Goal: Transaction & Acquisition: Purchase product/service

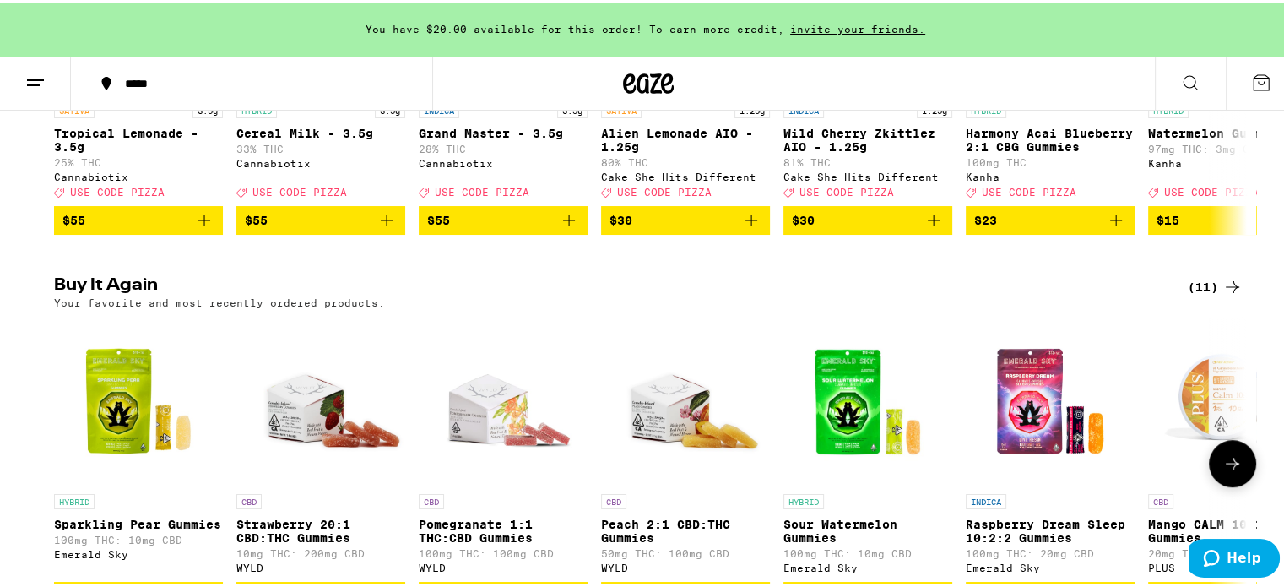
scroll to position [591, 0]
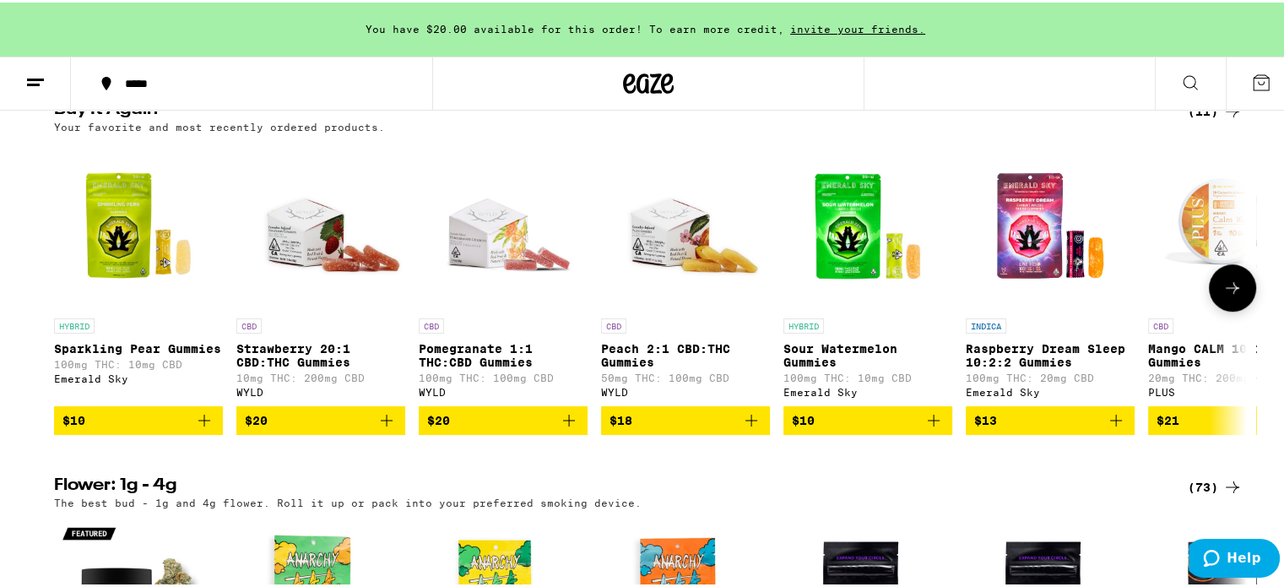
click at [386, 428] on icon "Add to bag" at bounding box center [386, 418] width 20 height 20
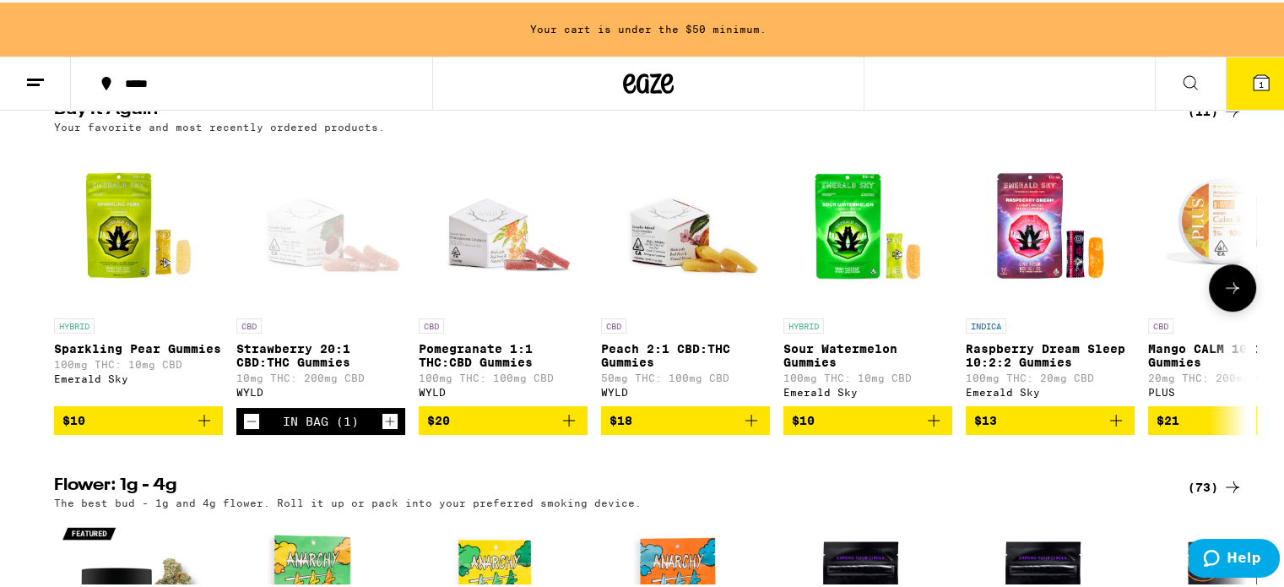
click at [387, 429] on icon "Increment" at bounding box center [389, 419] width 15 height 20
click at [200, 428] on icon "Add to bag" at bounding box center [204, 418] width 20 height 20
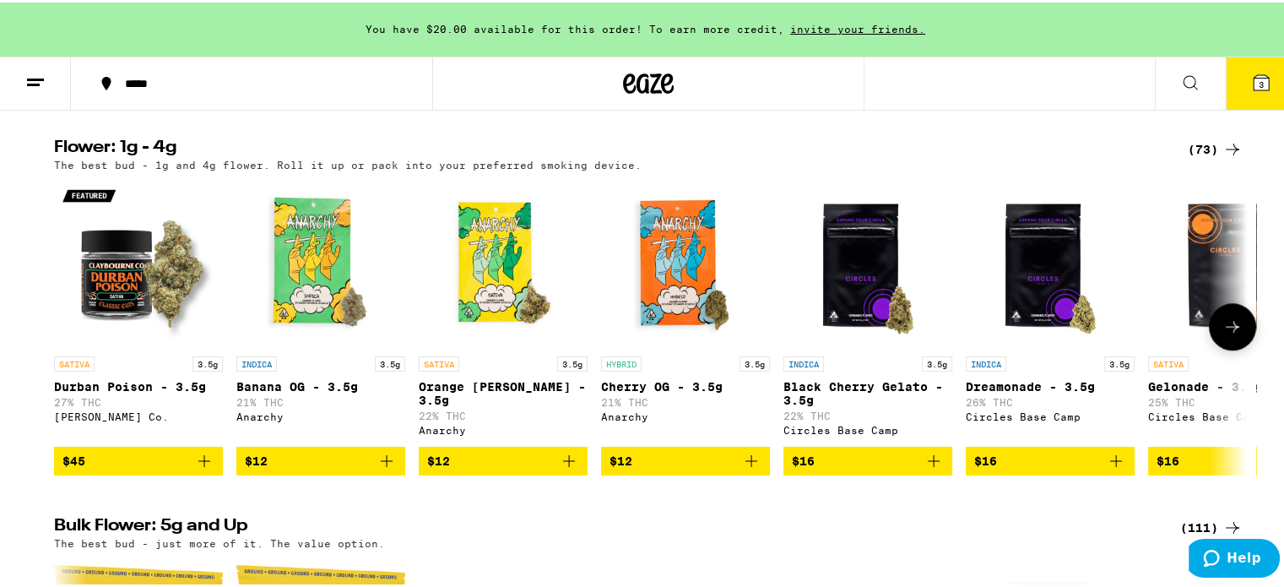
scroll to position [506, 0]
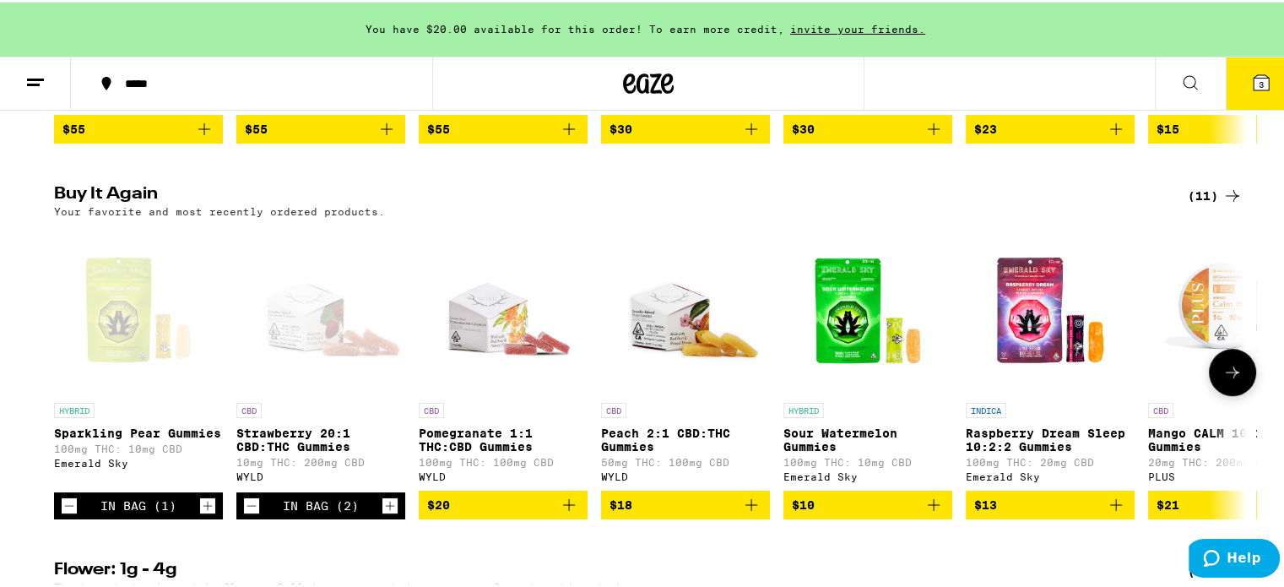
click at [1220, 374] on button at bounding box center [1232, 369] width 47 height 47
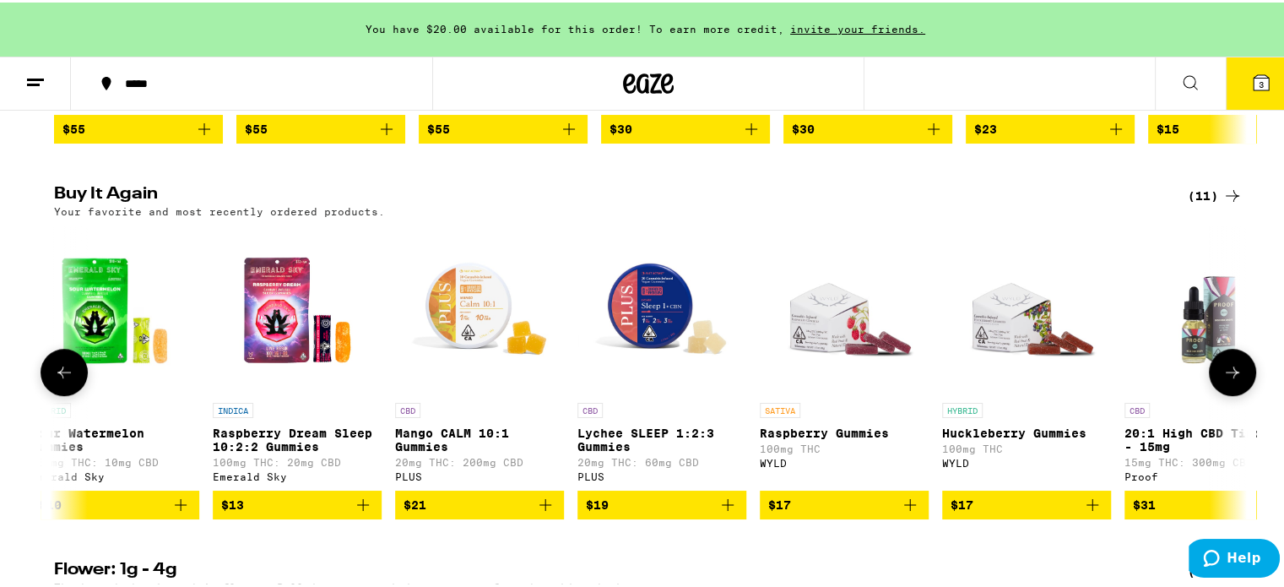
scroll to position [0, 817]
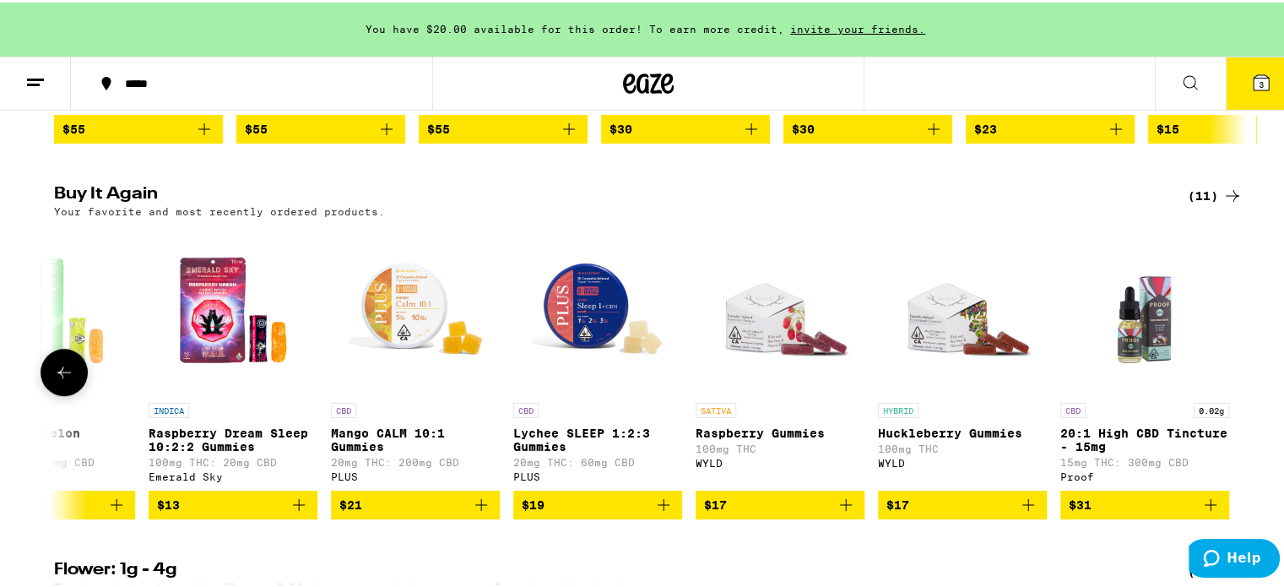
click at [65, 373] on button at bounding box center [64, 369] width 47 height 47
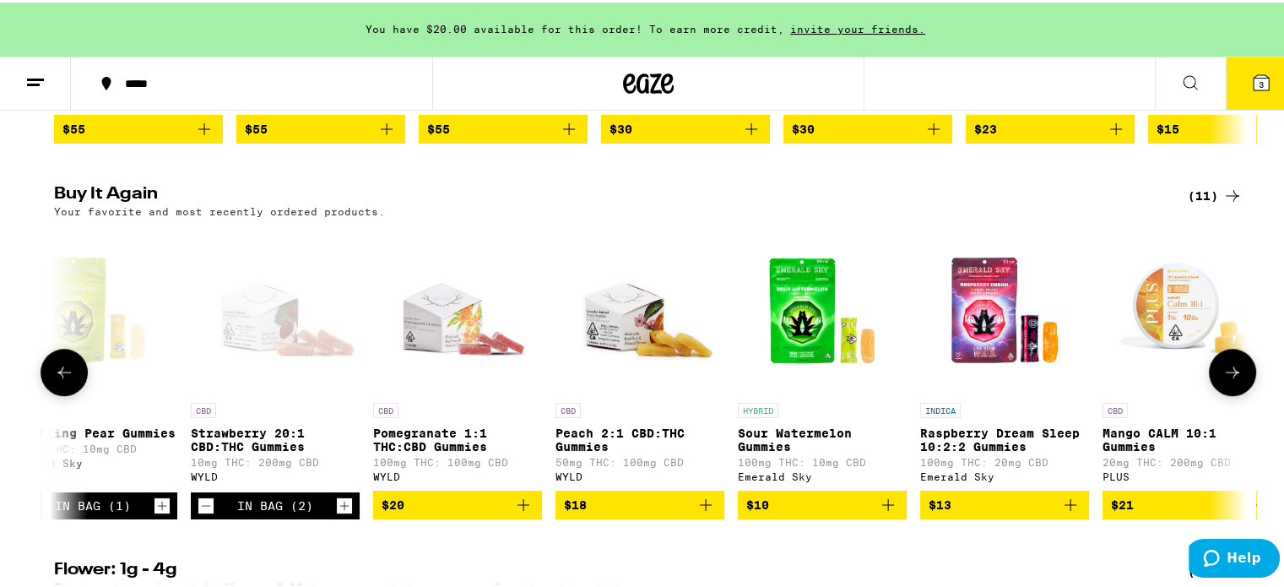
scroll to position [0, 0]
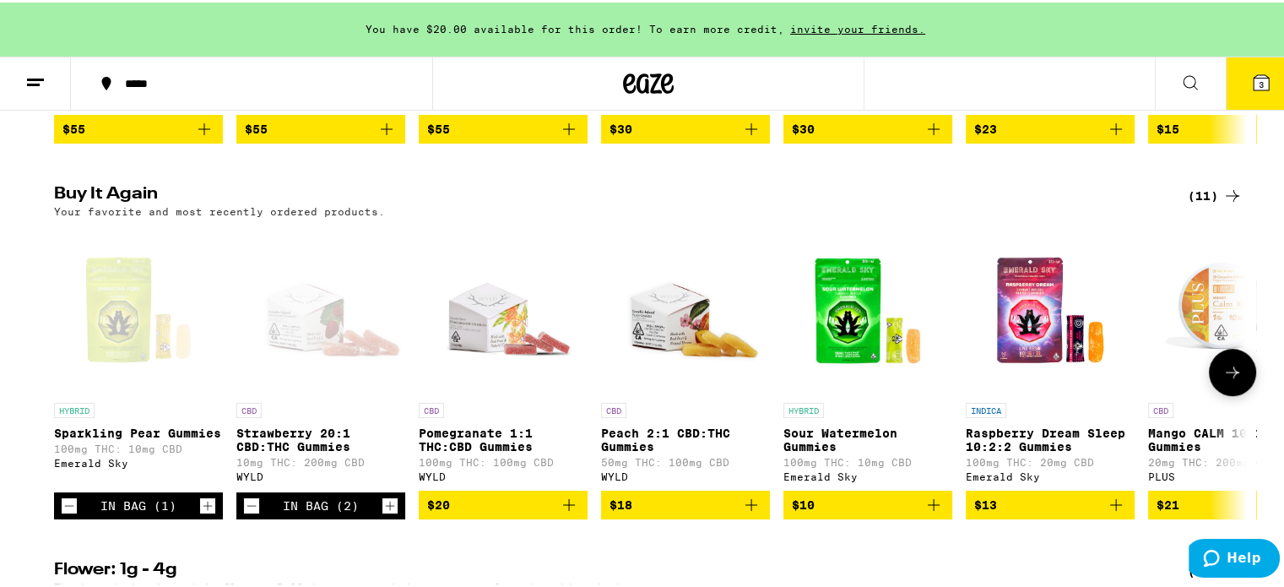
click at [62, 513] on icon "Decrement" at bounding box center [69, 503] width 15 height 20
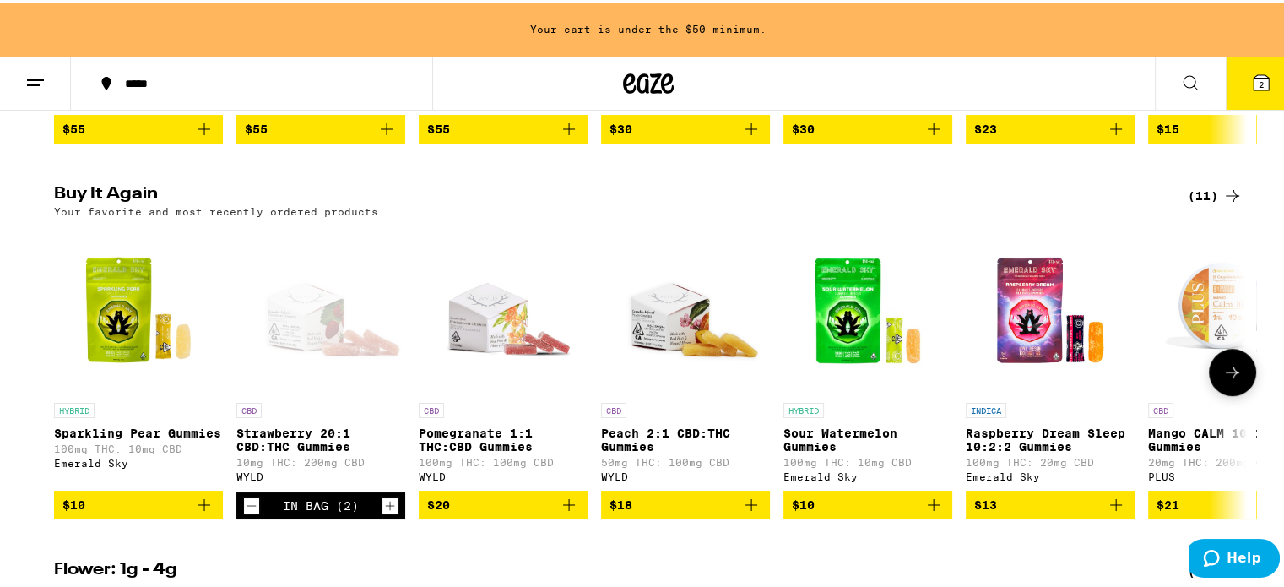
click at [194, 512] on icon "Add to bag" at bounding box center [204, 502] width 20 height 20
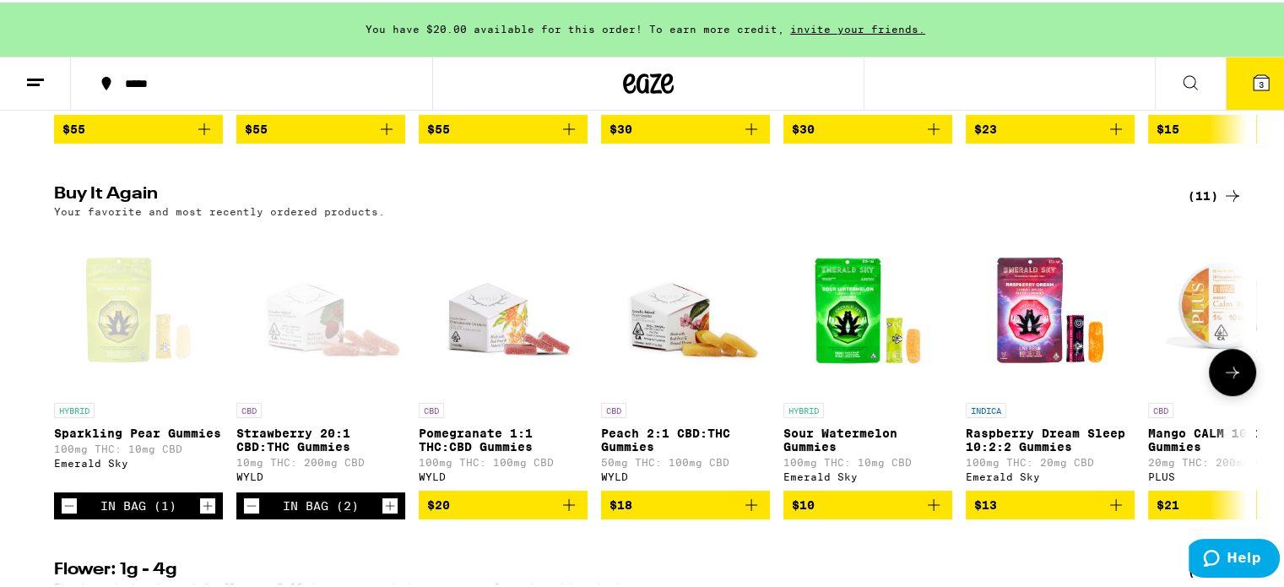
click at [559, 512] on icon "Add to bag" at bounding box center [569, 502] width 20 height 20
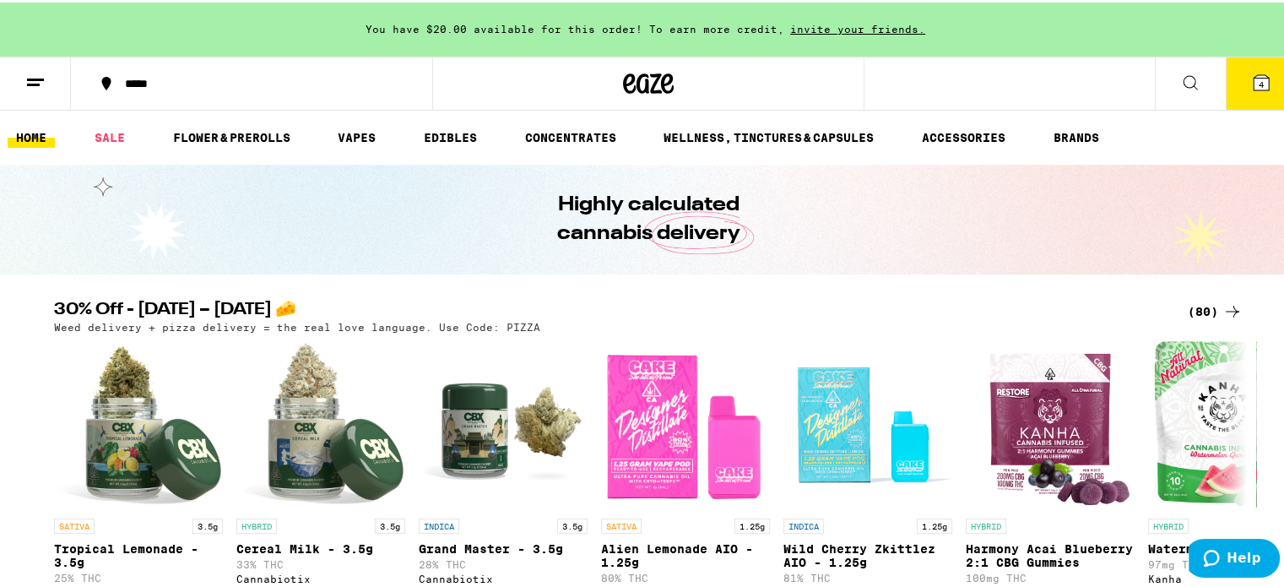
click at [1246, 65] on button "4" at bounding box center [1261, 81] width 71 height 52
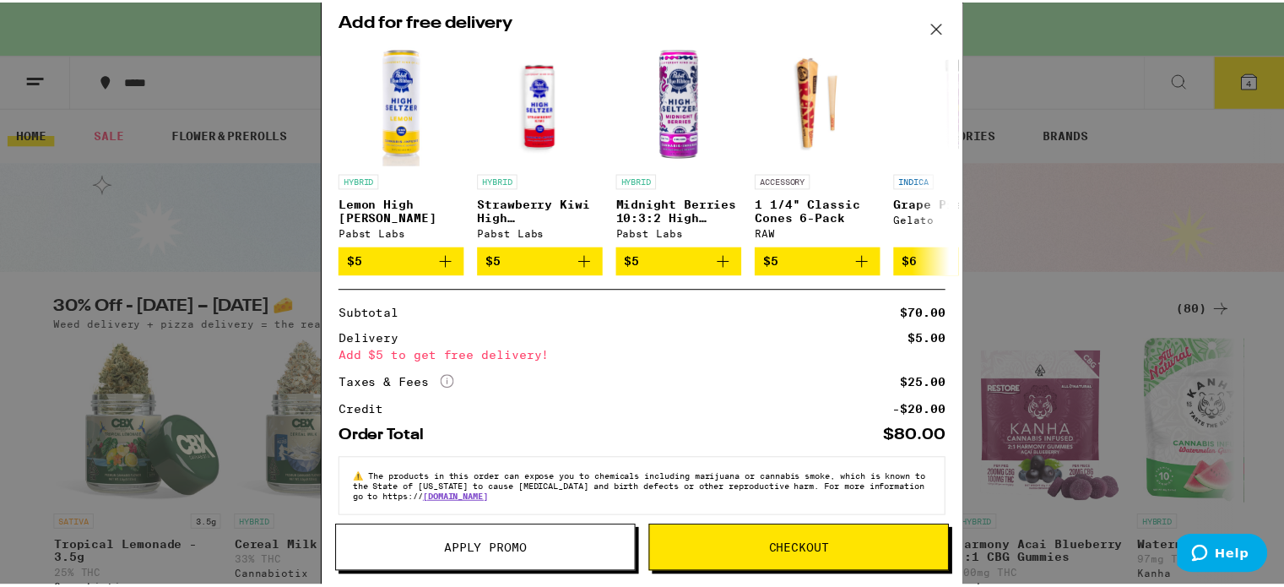
scroll to position [317, 0]
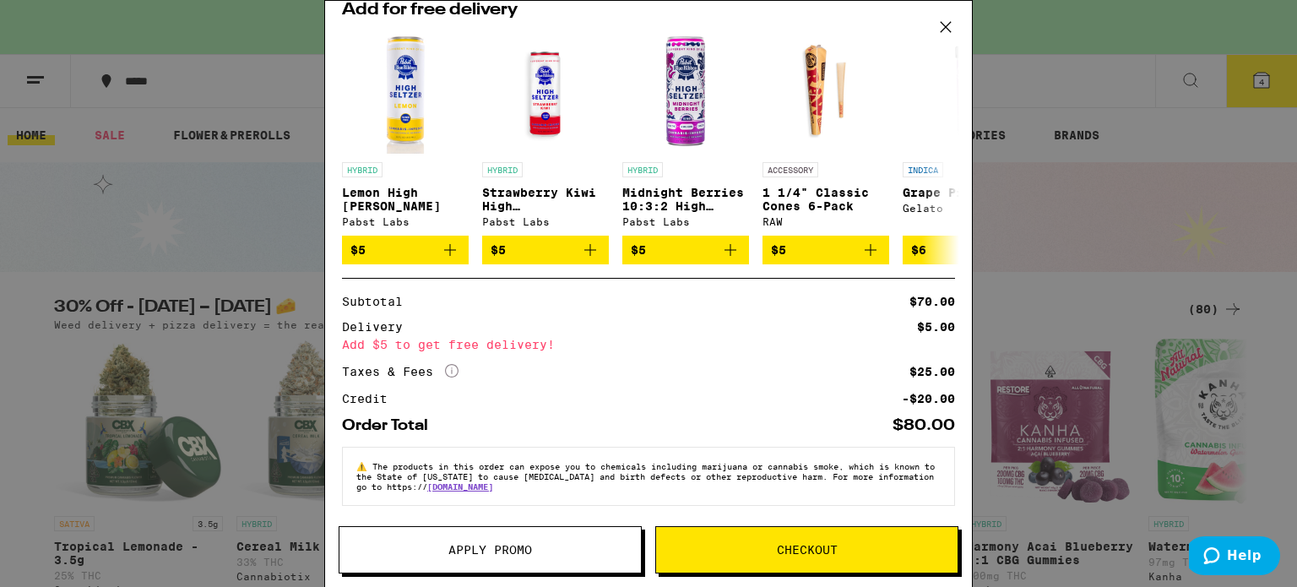
click at [809, 539] on button "Checkout" at bounding box center [806, 549] width 303 height 47
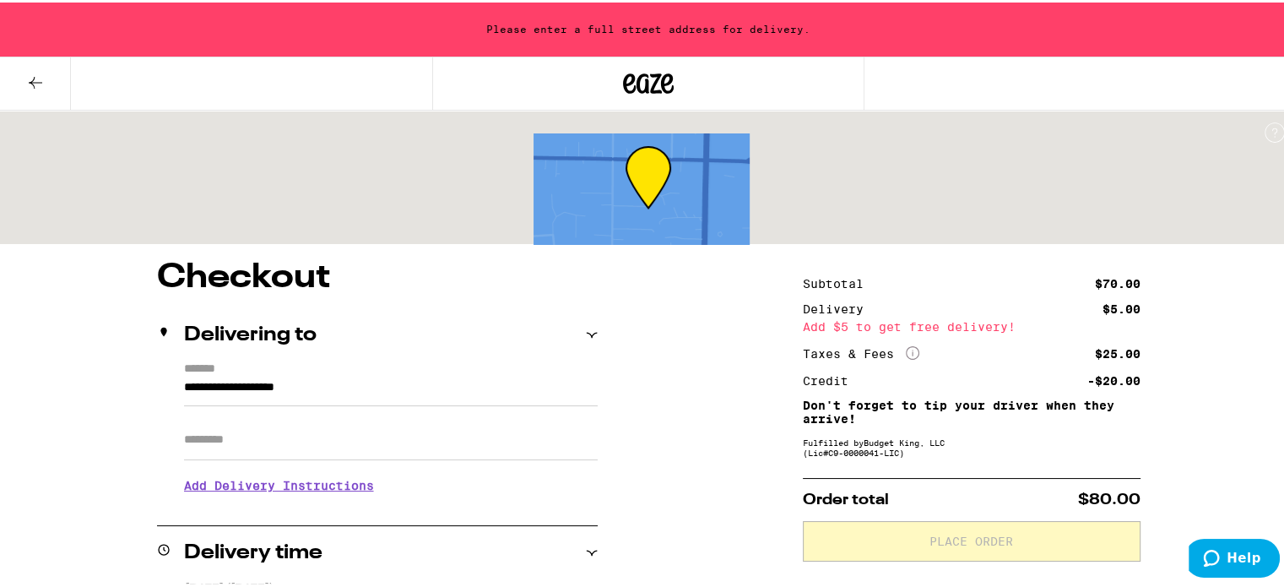
click at [280, 375] on input "**********" at bounding box center [391, 389] width 414 height 29
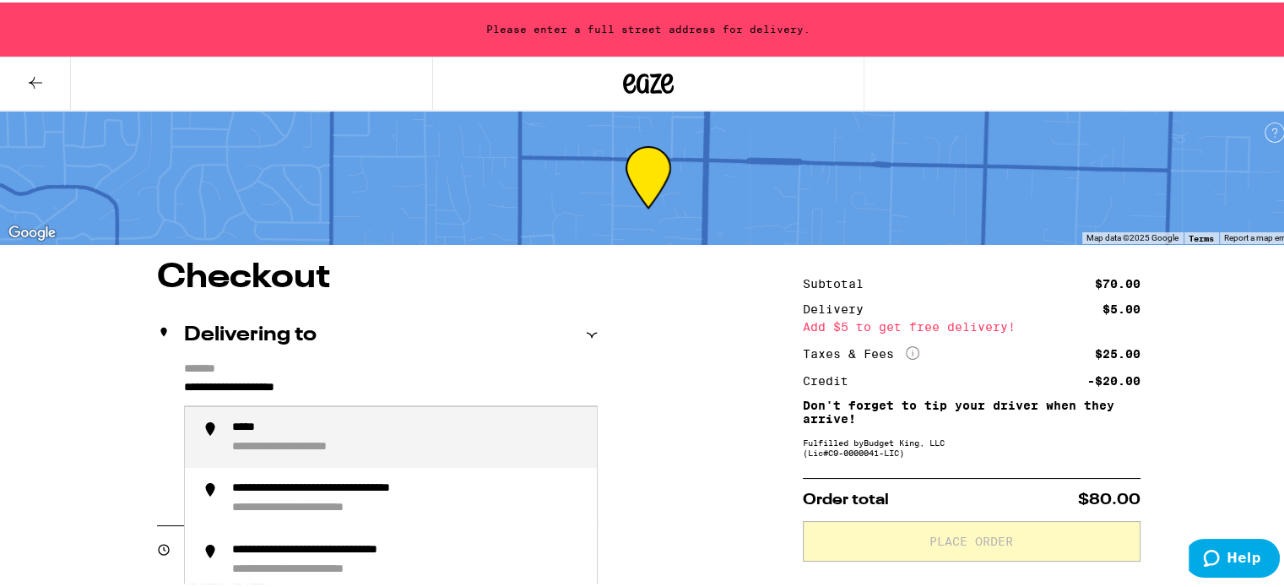
click at [280, 375] on input "**********" at bounding box center [391, 389] width 414 height 29
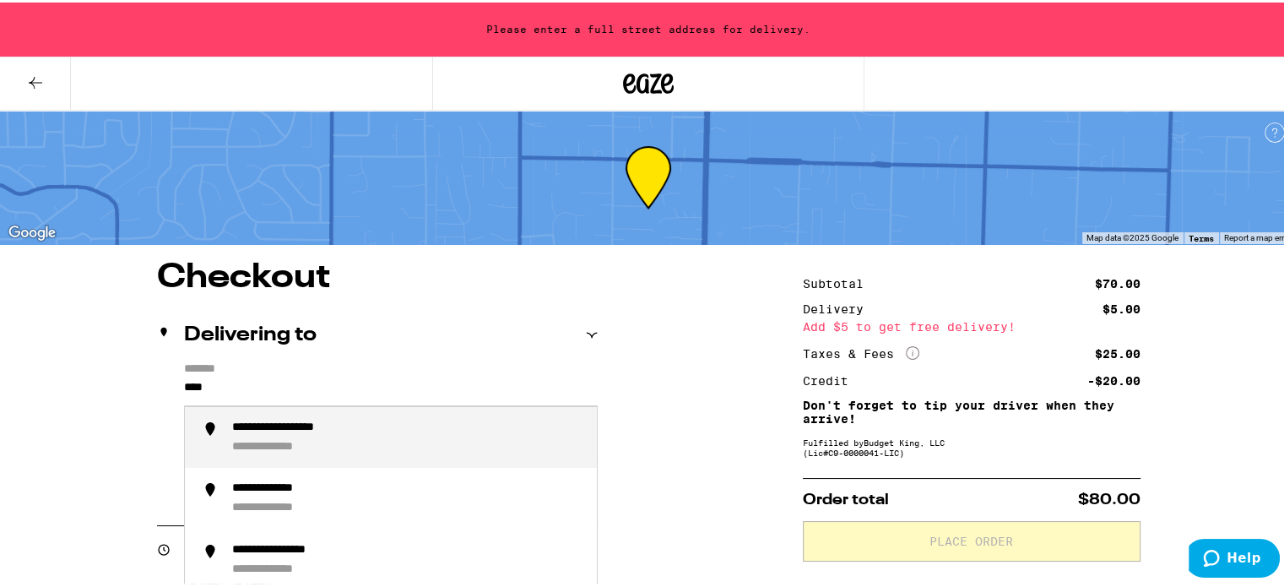
click at [481, 414] on li "**********" at bounding box center [391, 435] width 412 height 62
type input "**********"
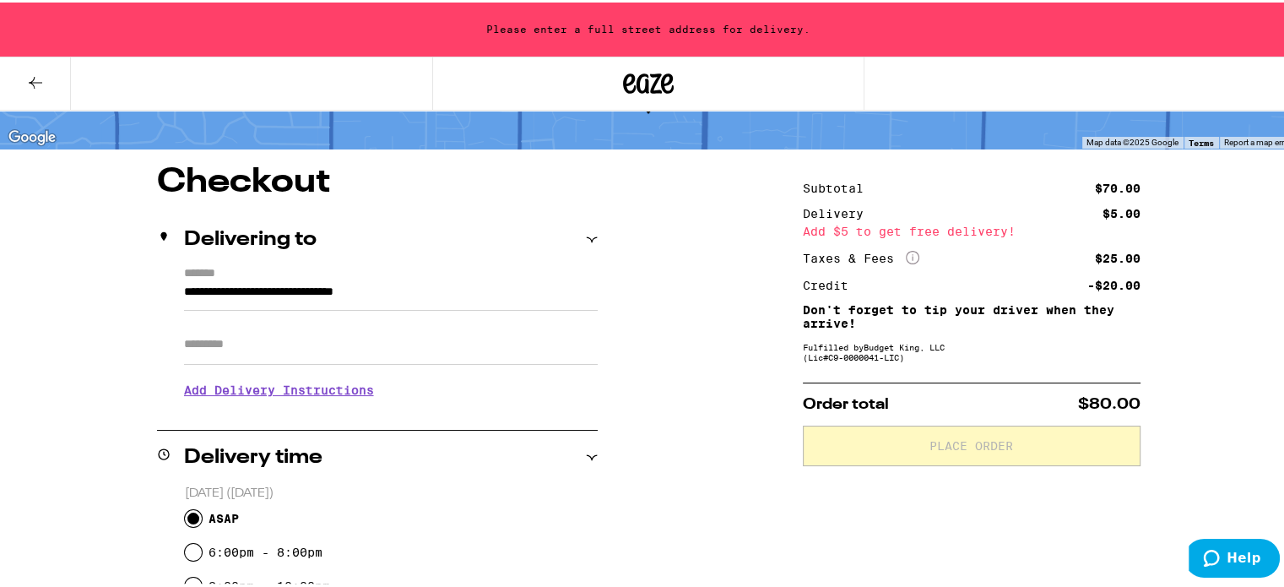
scroll to position [253, 0]
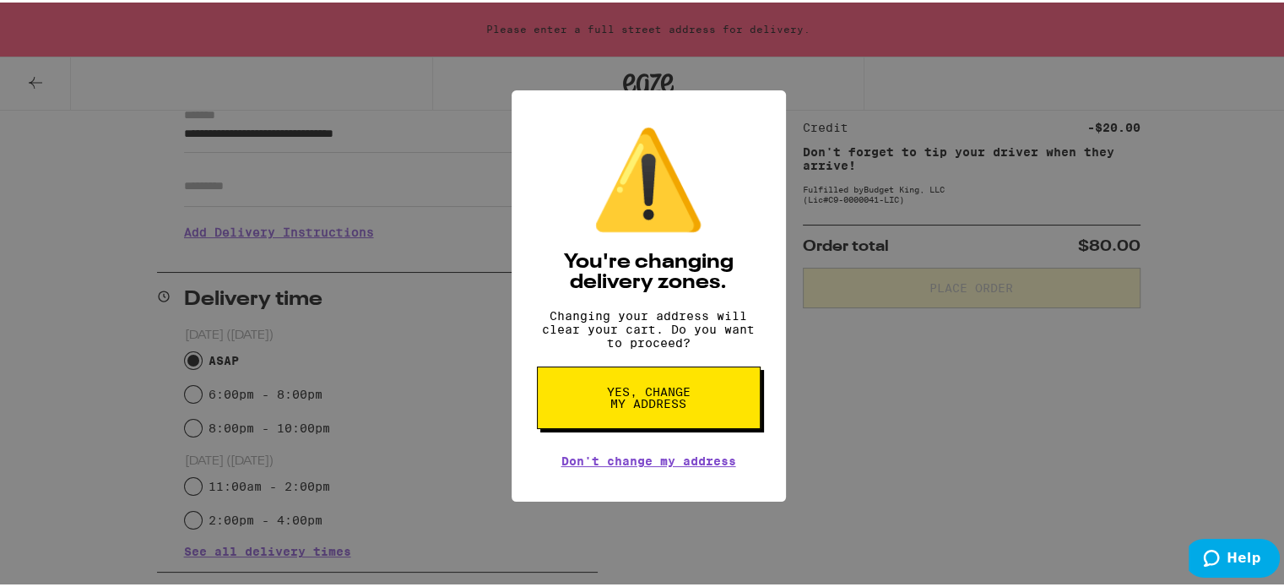
click at [630, 407] on span "Yes, change my address" at bounding box center [648, 395] width 87 height 24
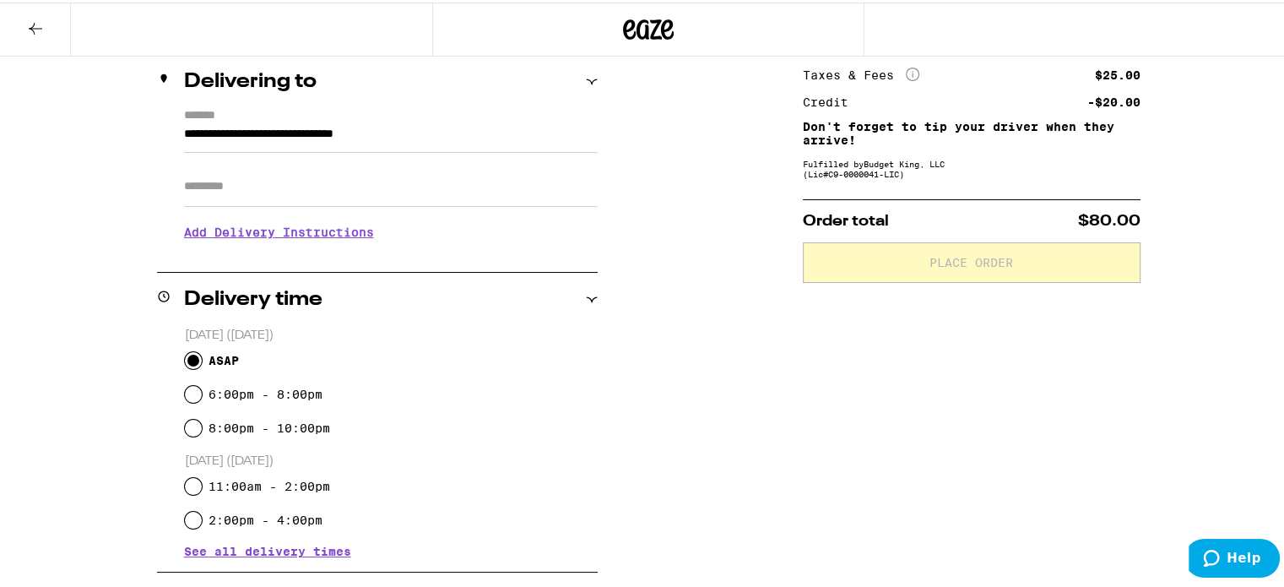
scroll to position [97, 0]
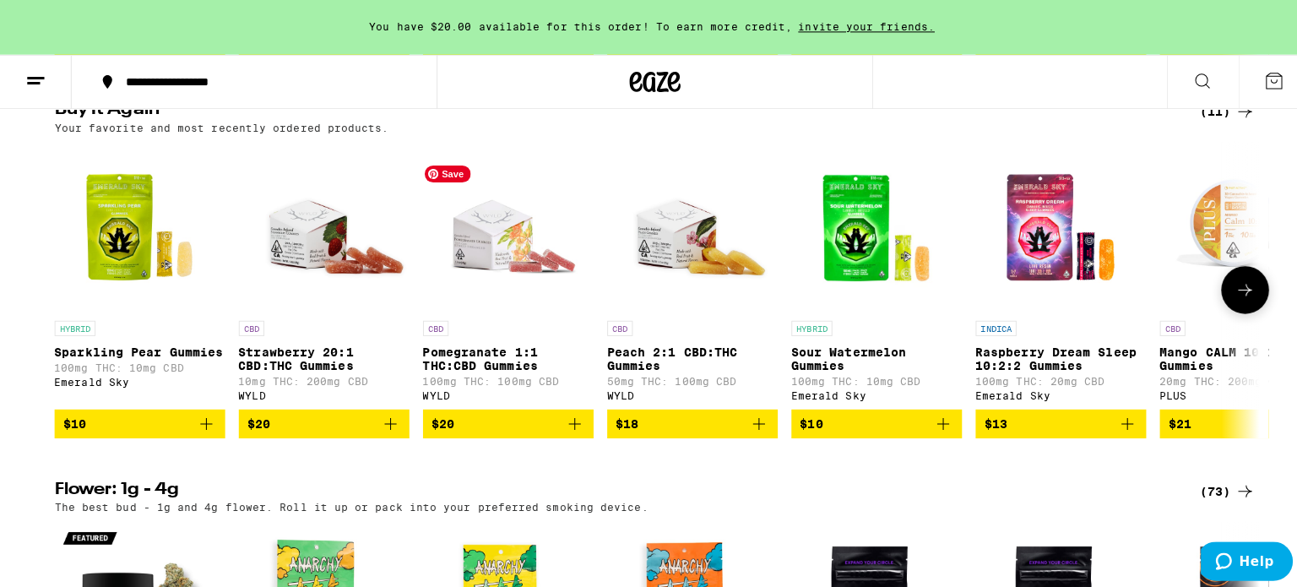
scroll to position [591, 0]
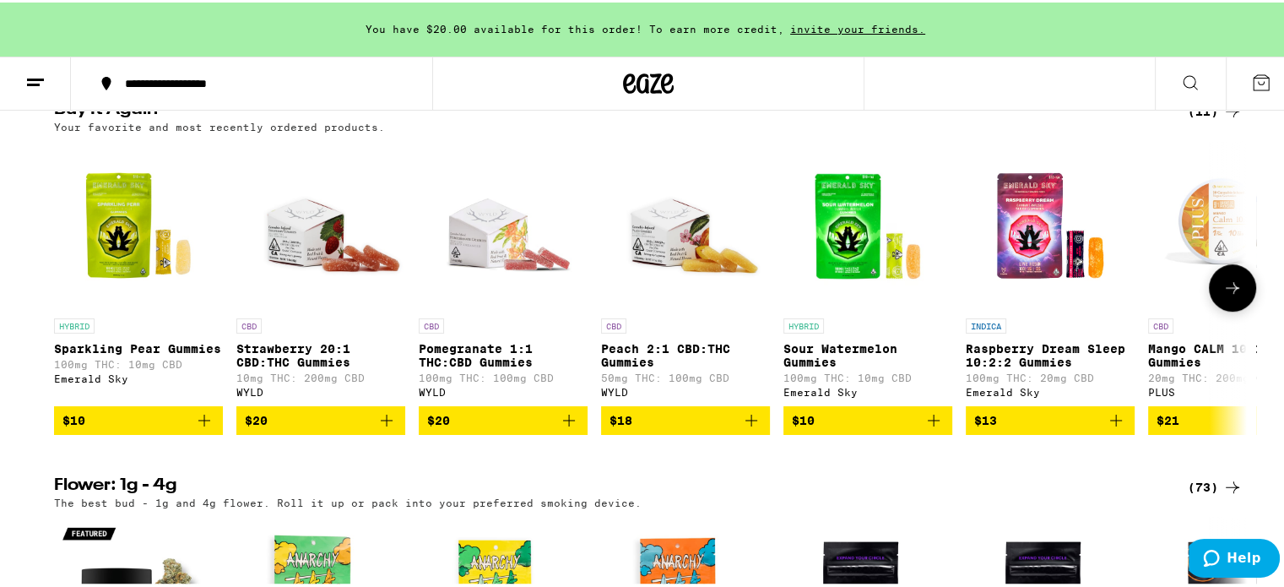
click at [203, 428] on icon "Add to bag" at bounding box center [204, 418] width 20 height 20
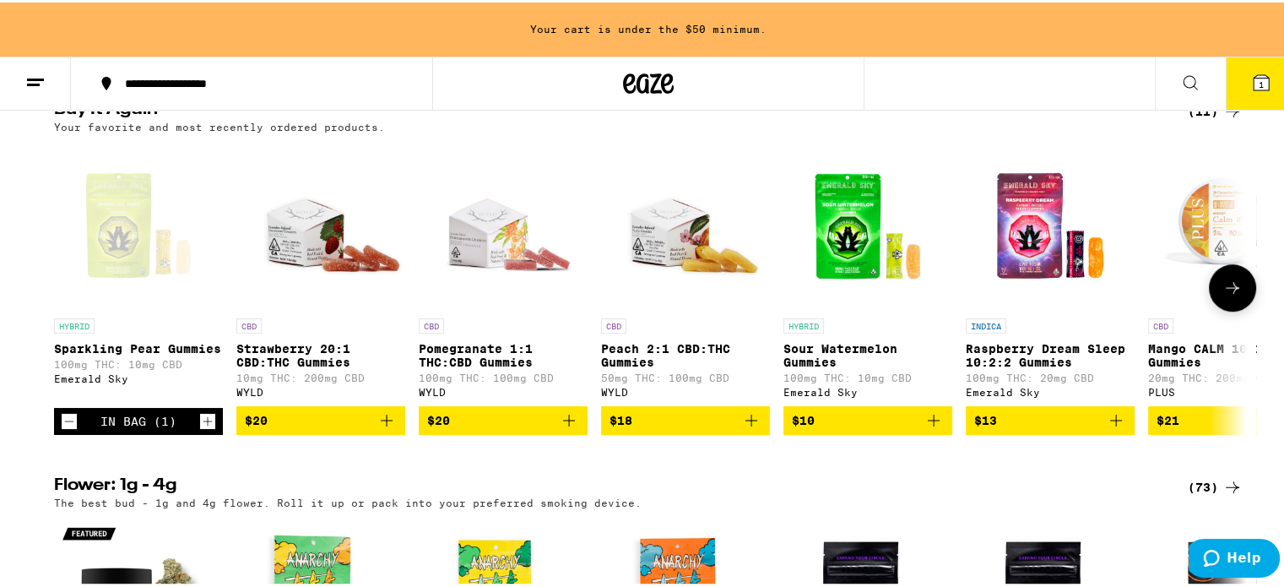
click at [203, 429] on icon "Increment" at bounding box center [207, 419] width 15 height 20
click at [382, 428] on icon "Add to bag" at bounding box center [386, 418] width 20 height 20
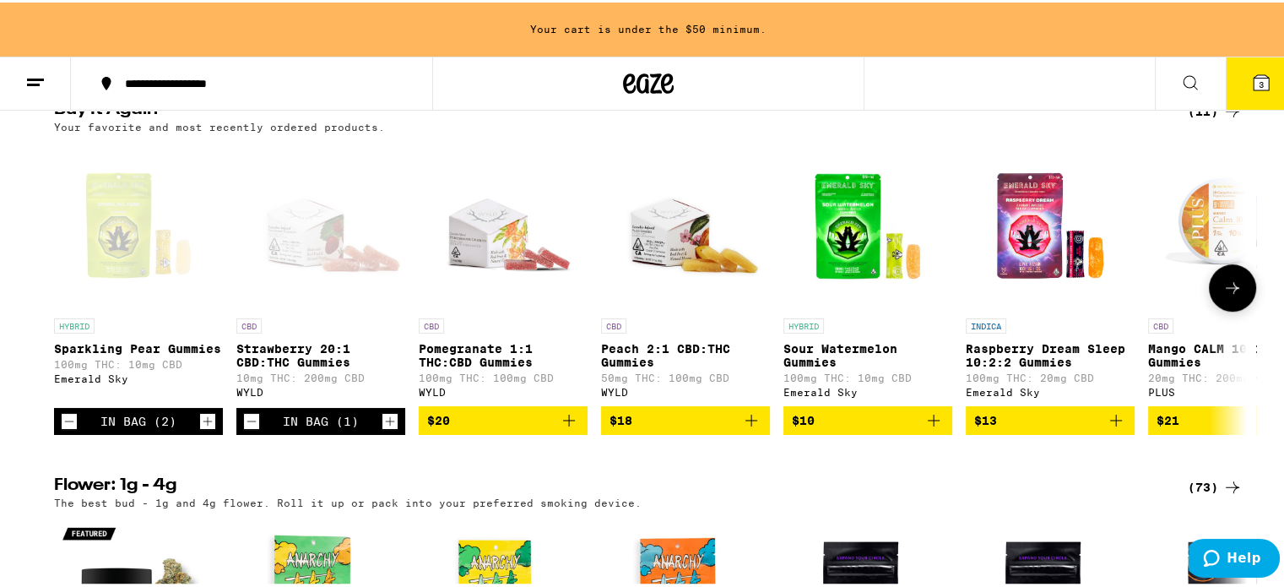
click at [382, 429] on icon "Increment" at bounding box center [389, 419] width 15 height 20
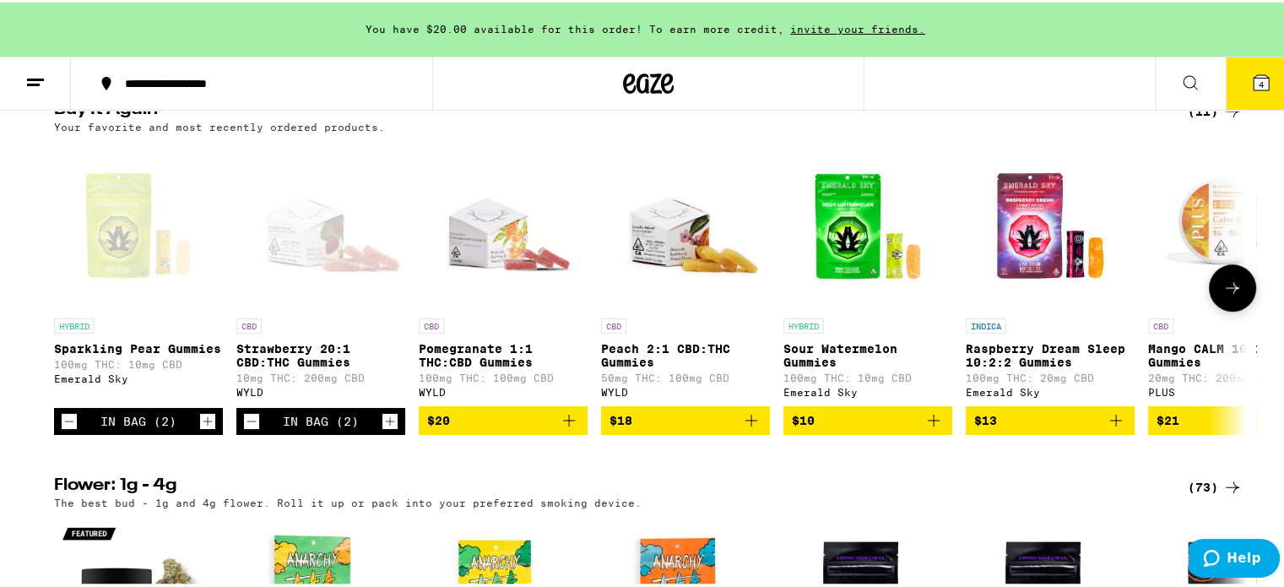
click at [560, 428] on icon "Add to bag" at bounding box center [569, 418] width 20 height 20
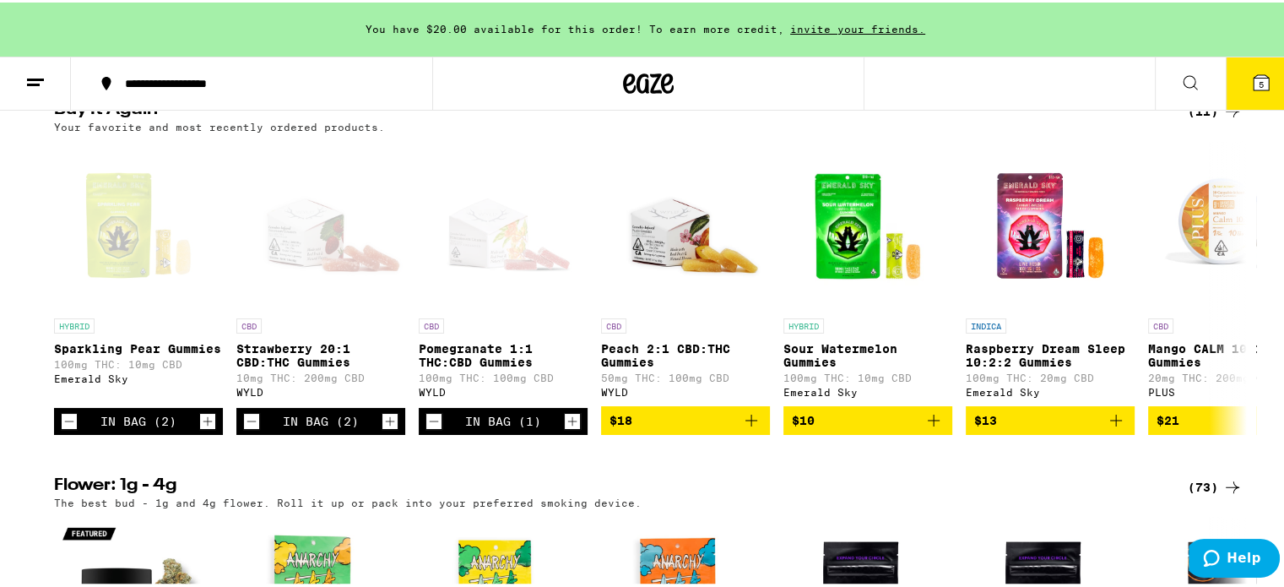
click at [1259, 77] on span "5" at bounding box center [1261, 82] width 5 height 10
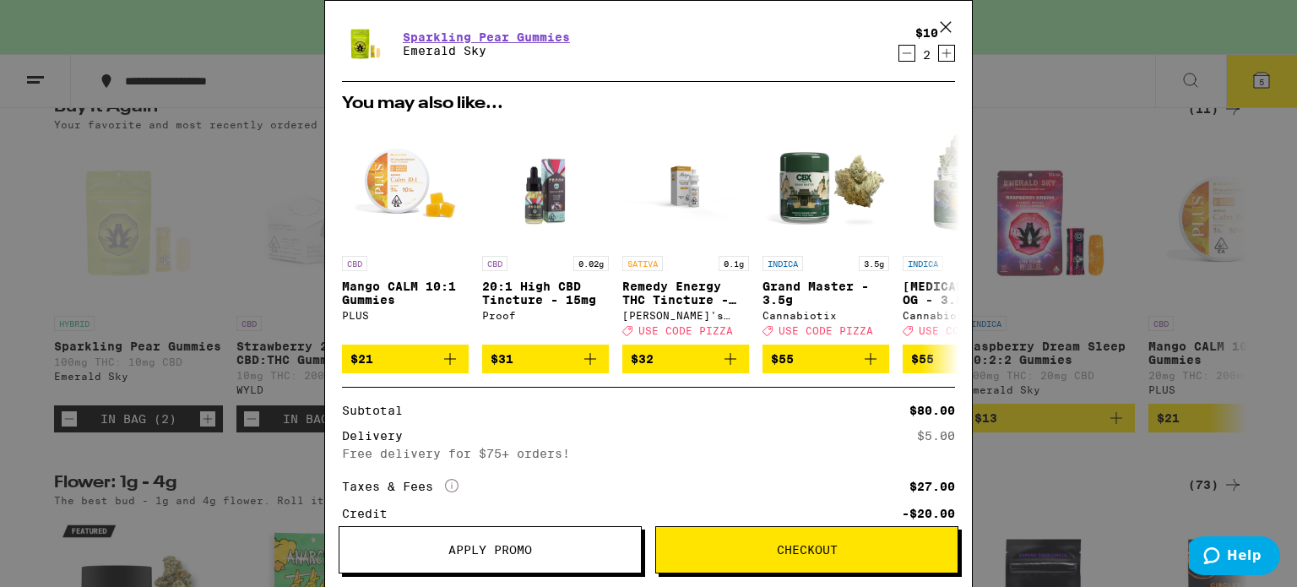
scroll to position [334, 0]
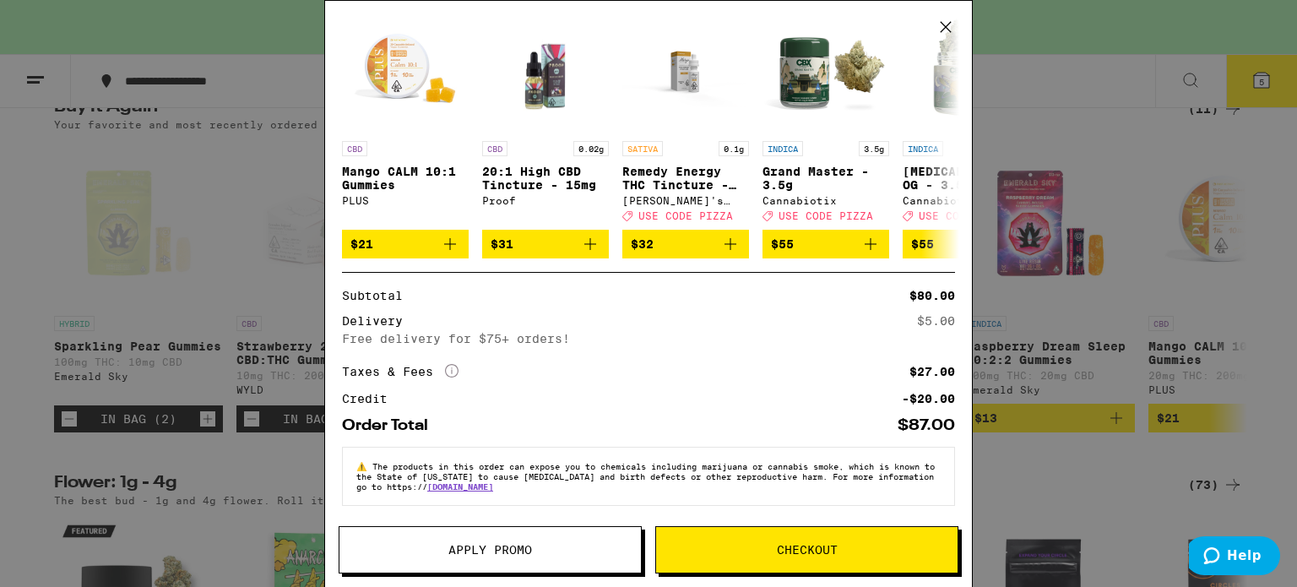
click at [819, 544] on span "Checkout" at bounding box center [807, 550] width 61 height 12
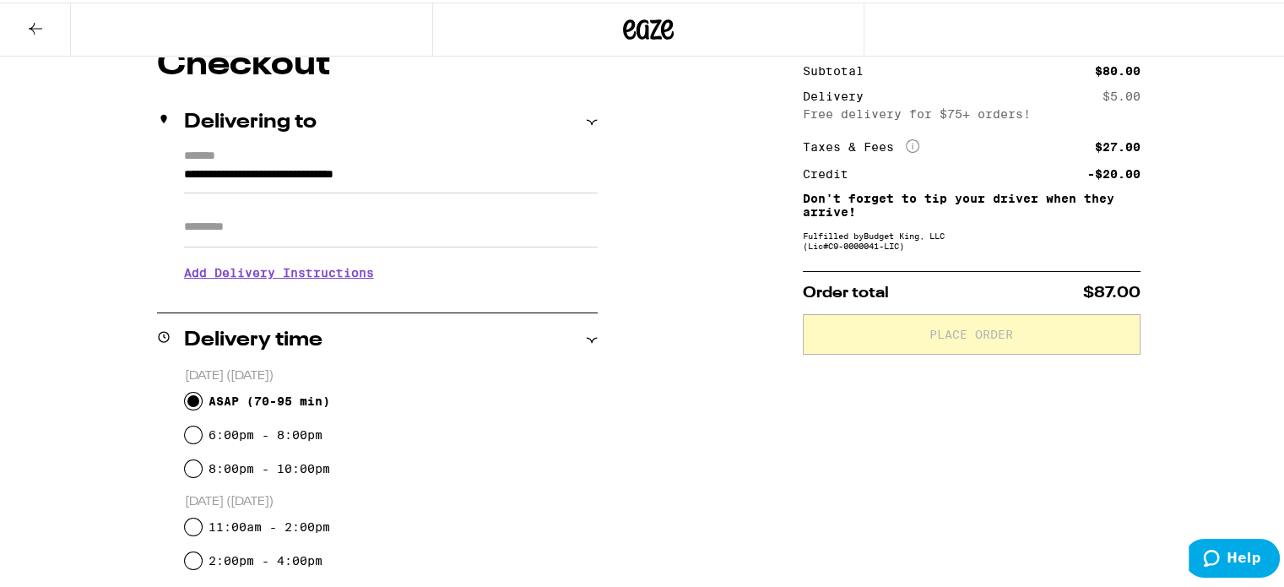
scroll to position [169, 0]
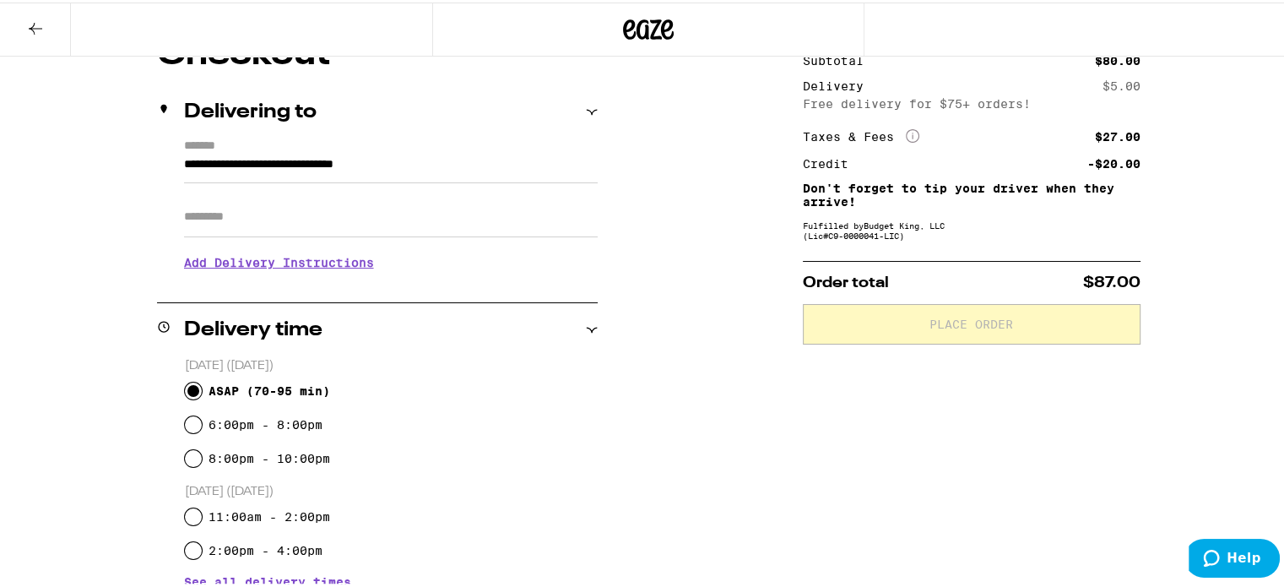
click at [281, 263] on h3 "Add Delivery Instructions" at bounding box center [391, 260] width 414 height 39
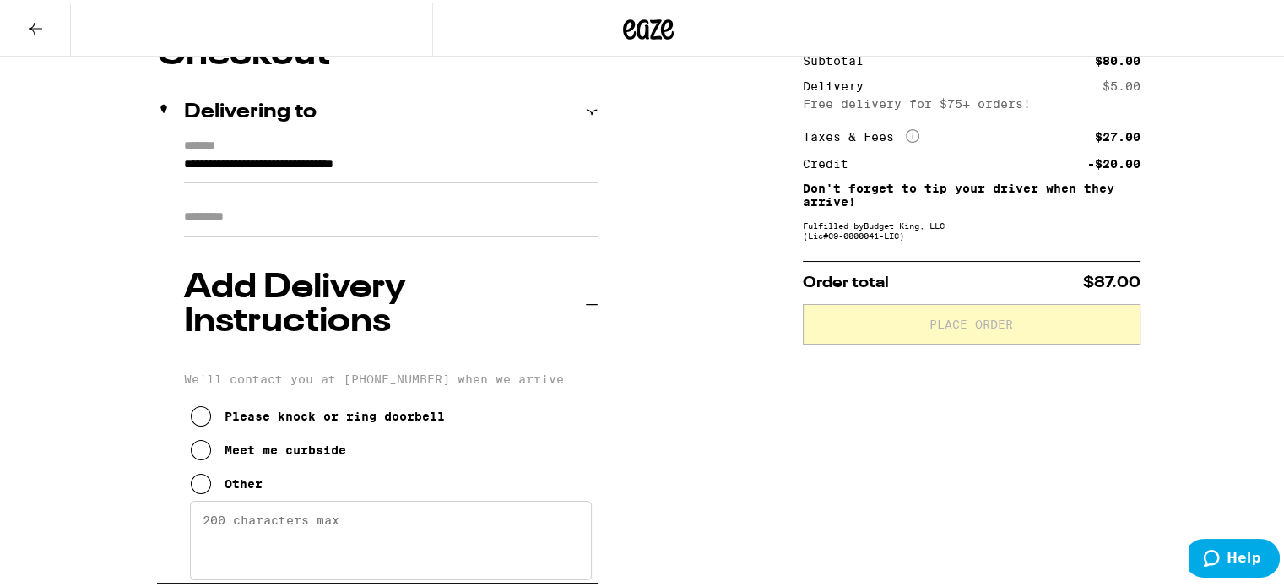
click at [232, 441] on div "Meet me curbside" at bounding box center [286, 448] width 122 height 14
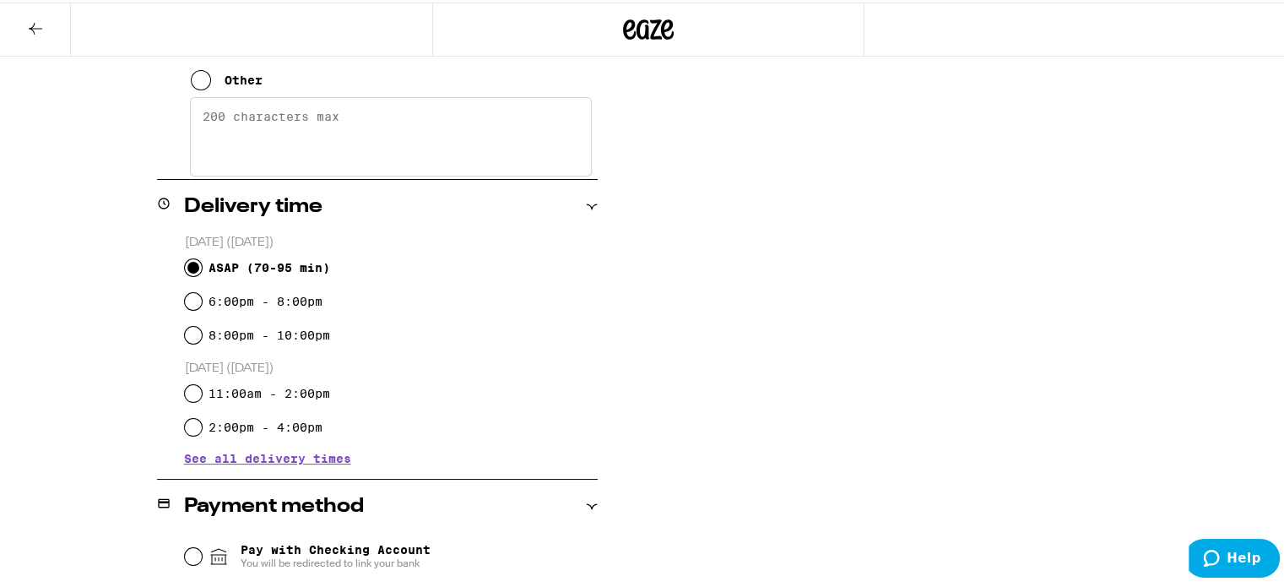
scroll to position [591, 0]
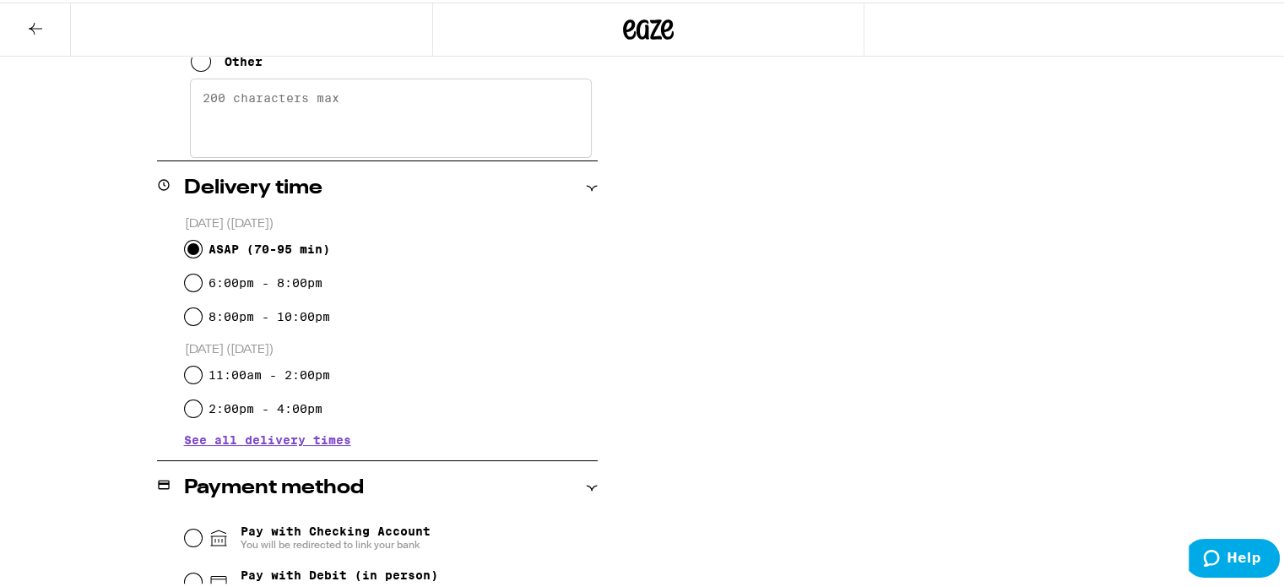
click at [199, 557] on div "Pay with Debit (in person) Pin required" at bounding box center [391, 579] width 413 height 44
click at [186, 571] on input "Pay with Debit (in person) Pin required" at bounding box center [193, 579] width 17 height 17
radio input "true"
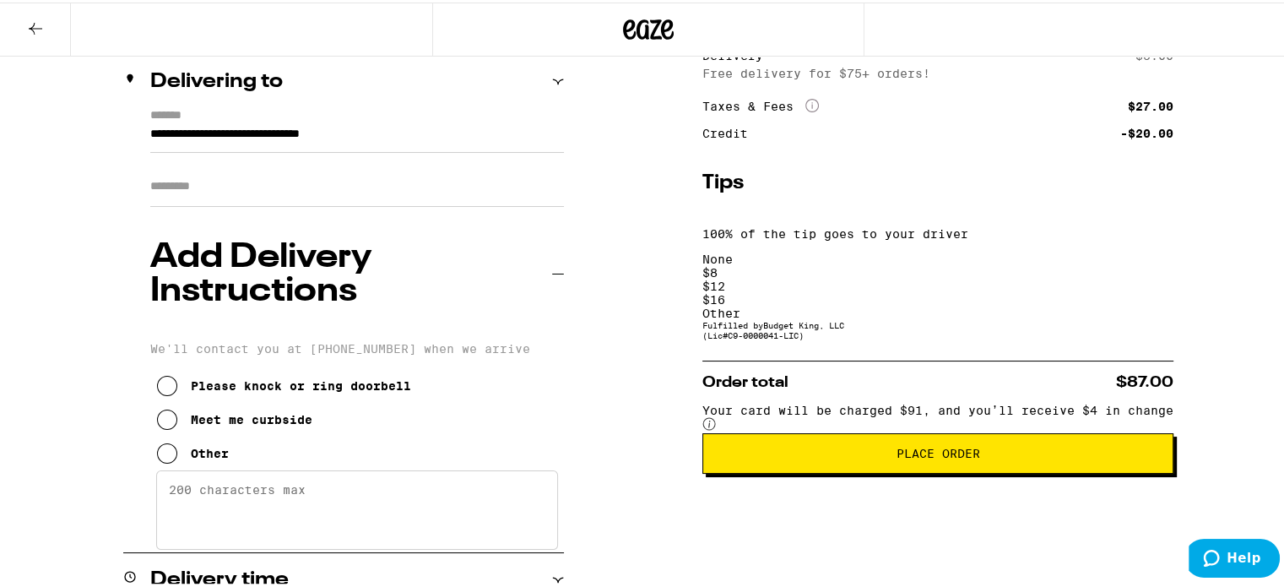
scroll to position [152, 0]
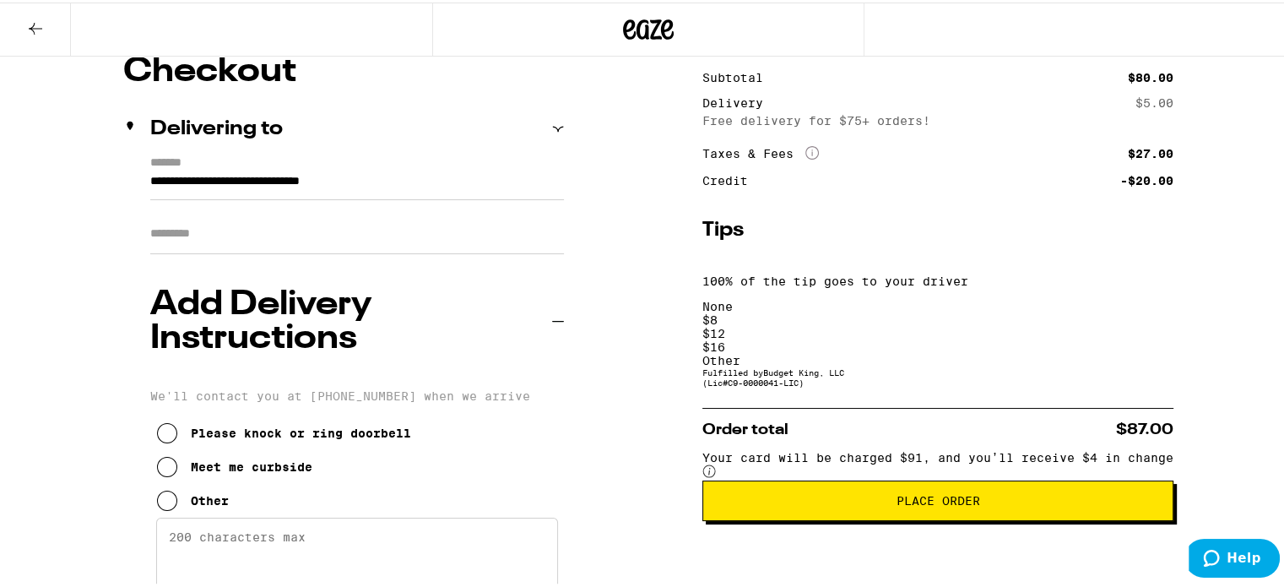
click at [937, 324] on div "$ 12" at bounding box center [937, 331] width 471 height 14
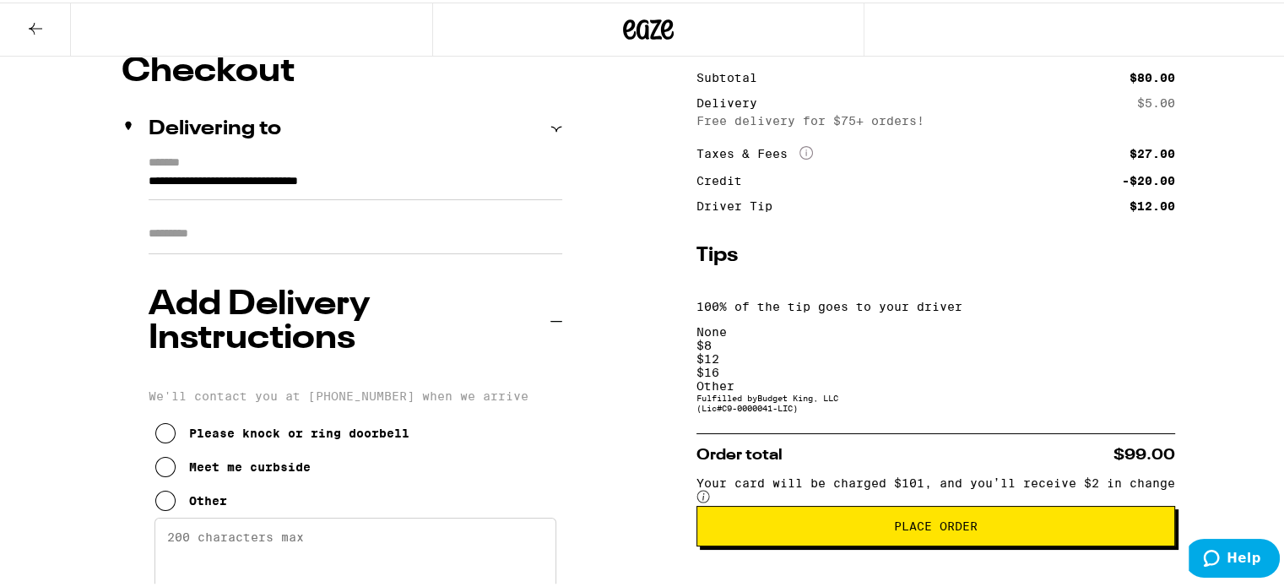
click at [882, 336] on div "$ 8" at bounding box center [935, 343] width 479 height 14
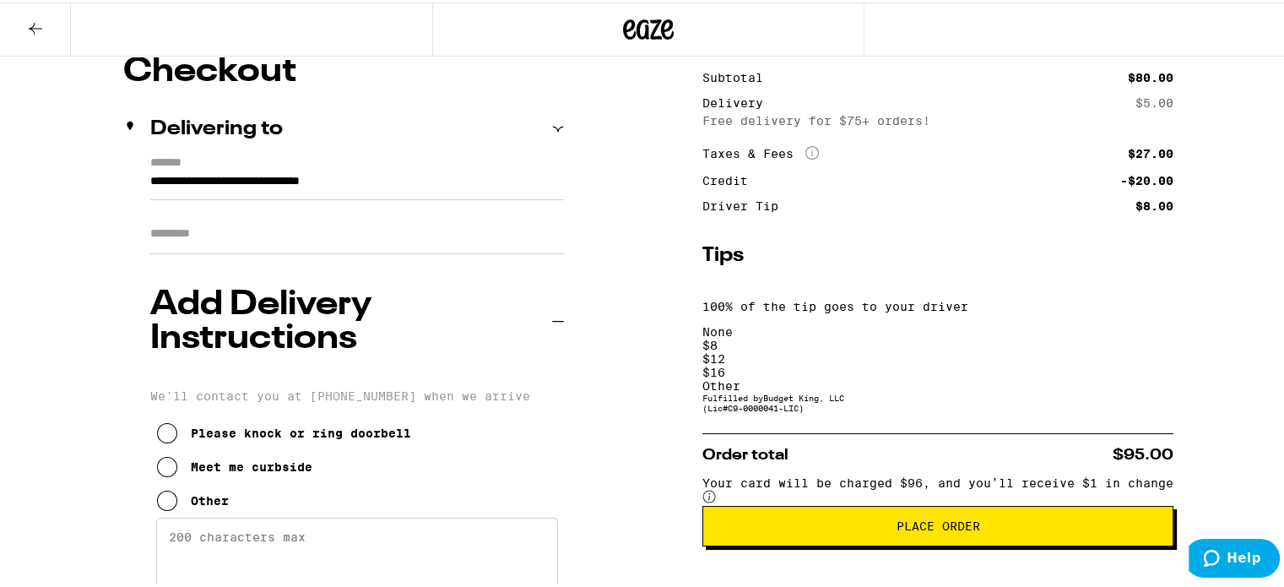
click at [980, 517] on span "Place Order" at bounding box center [938, 523] width 84 height 12
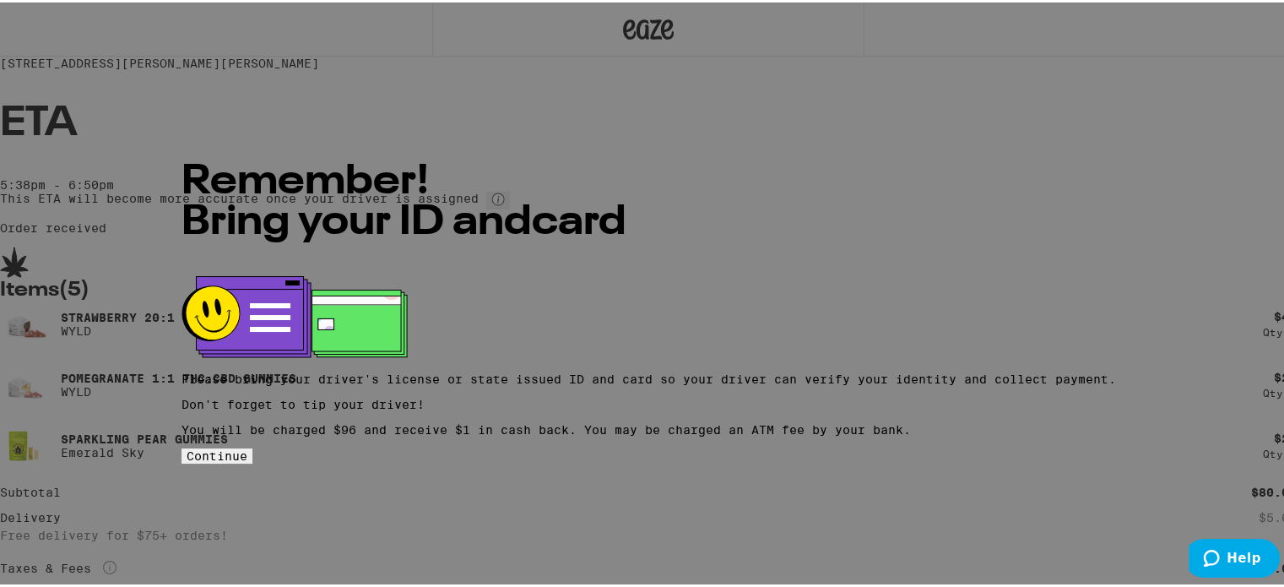
click at [247, 450] on span "Continue" at bounding box center [217, 454] width 61 height 14
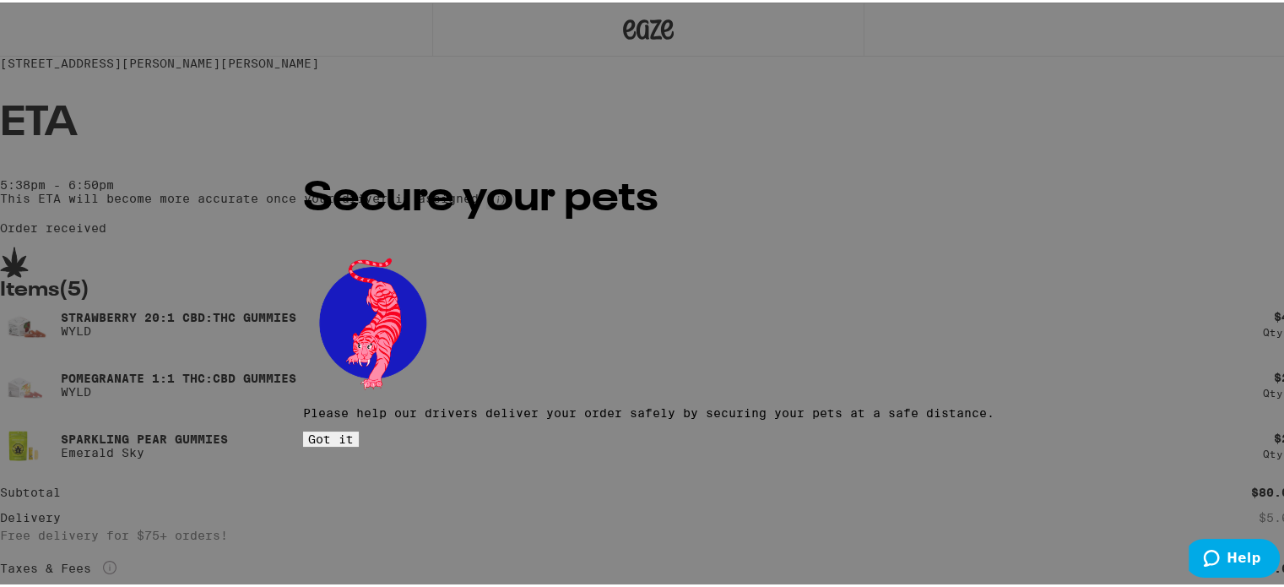
click at [359, 429] on button "Got it" at bounding box center [331, 436] width 56 height 15
